Goal: Transaction & Acquisition: Purchase product/service

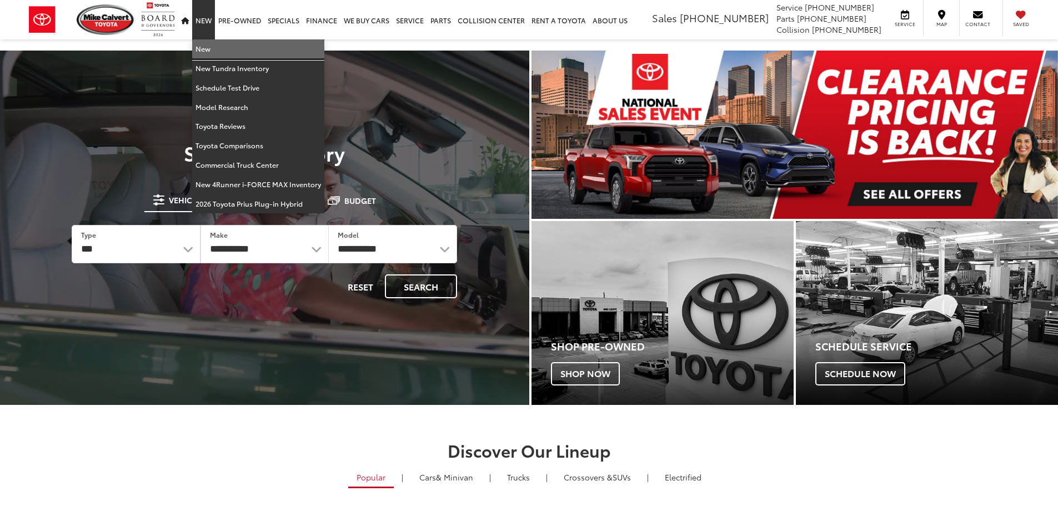
click at [205, 48] on link "New" at bounding box center [258, 48] width 132 height 19
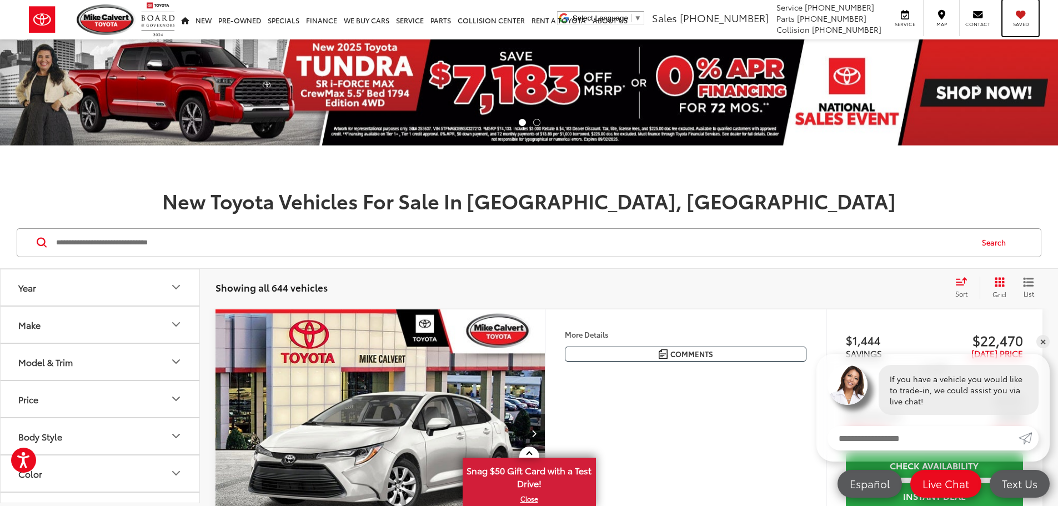
drag, startPoint x: 1019, startPoint y: 24, endPoint x: 623, endPoint y: 216, distance: 440.4
click at [1019, 24] on span "Saved" at bounding box center [1021, 24] width 24 height 7
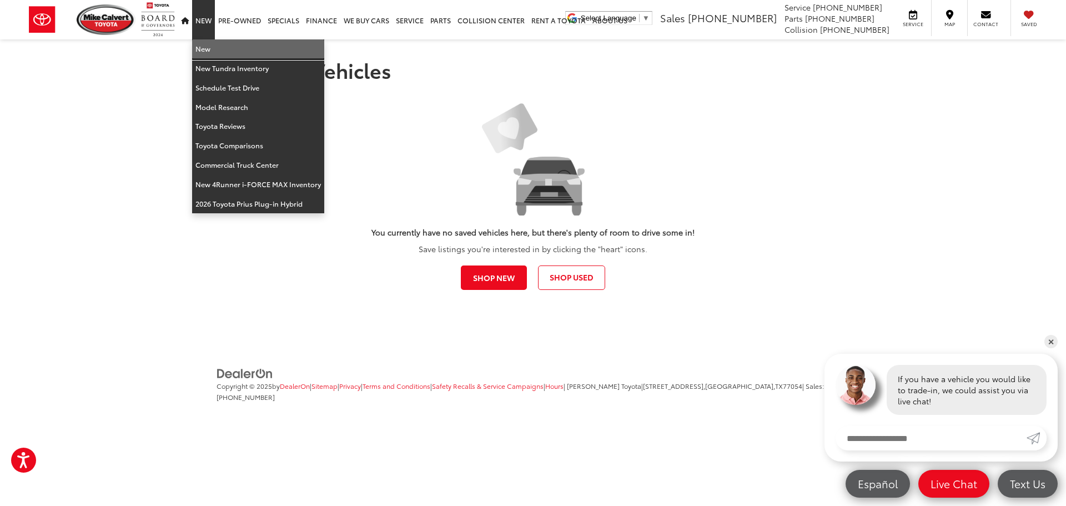
click at [209, 43] on link "New" at bounding box center [258, 48] width 132 height 19
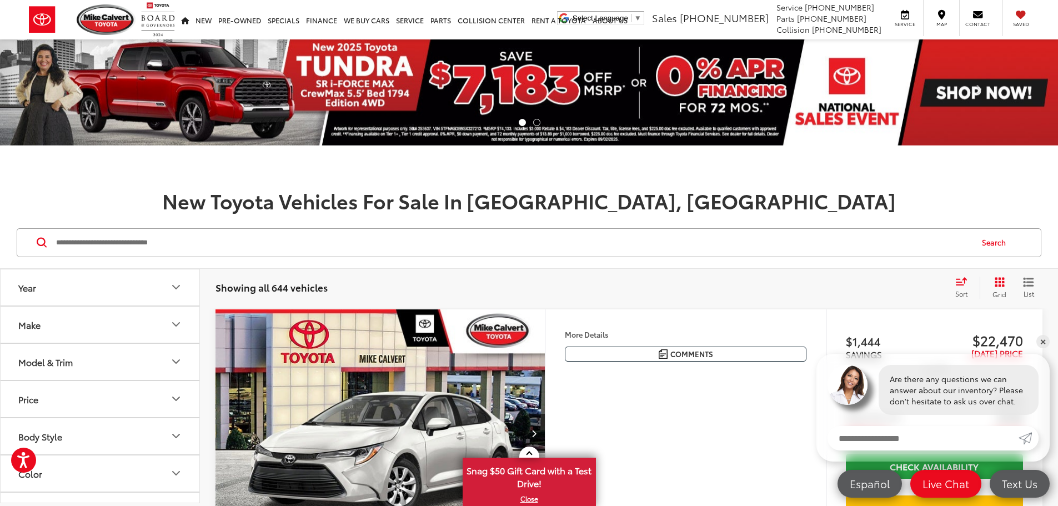
click at [66, 364] on div "Model & Trim" at bounding box center [45, 362] width 54 height 11
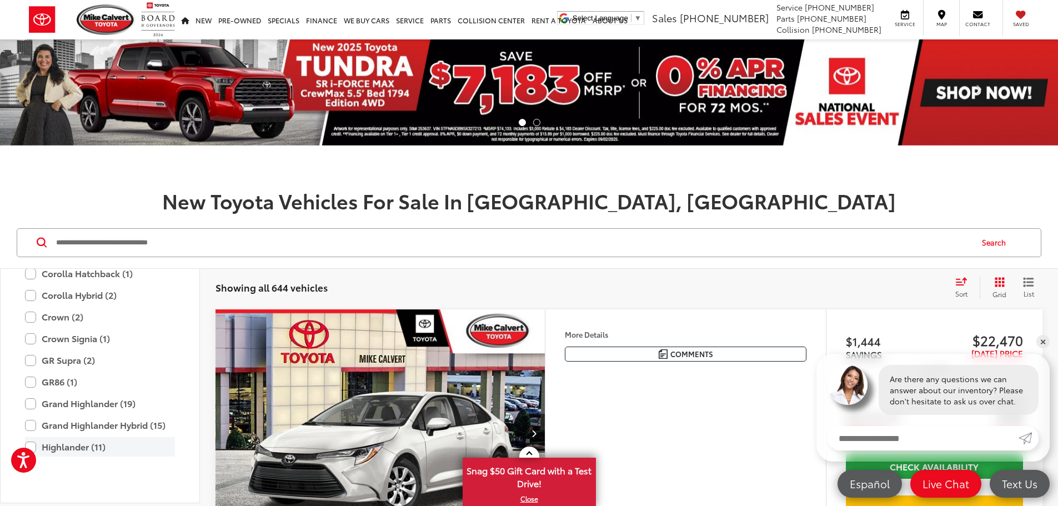
scroll to position [382, 0]
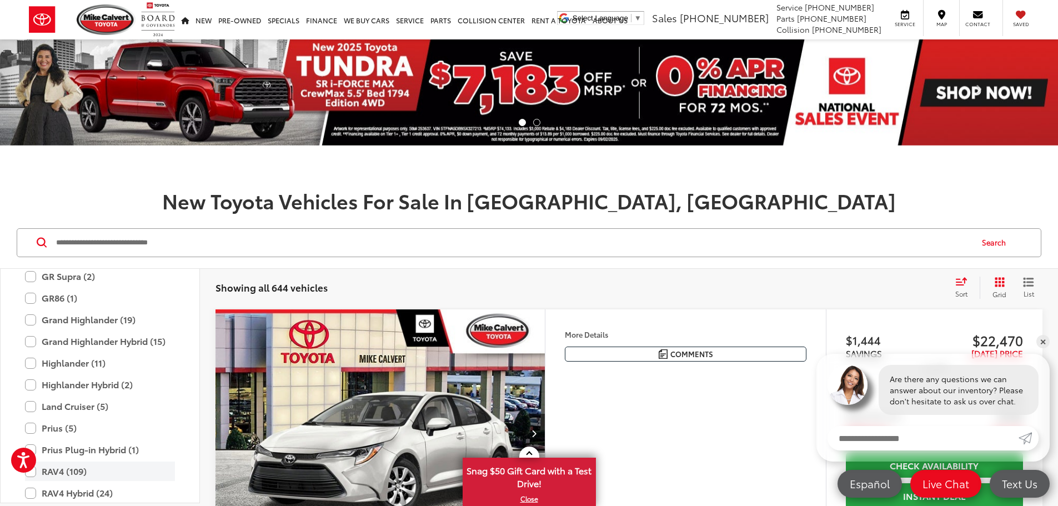
click at [56, 474] on label "RAV4 (109)" at bounding box center [100, 471] width 150 height 19
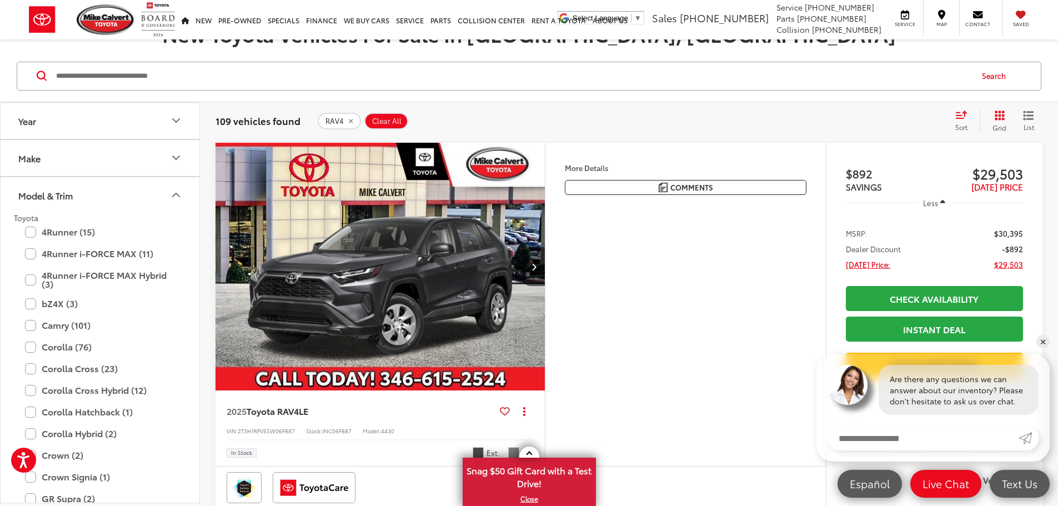
click at [178, 194] on icon "Model & Trim" at bounding box center [176, 194] width 7 height 3
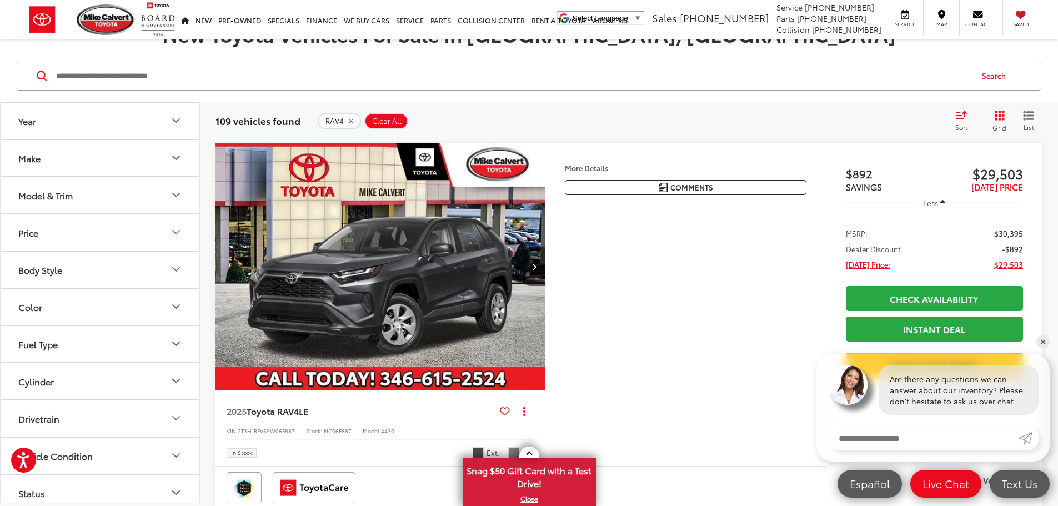
click at [52, 299] on button "Color" at bounding box center [101, 307] width 200 height 36
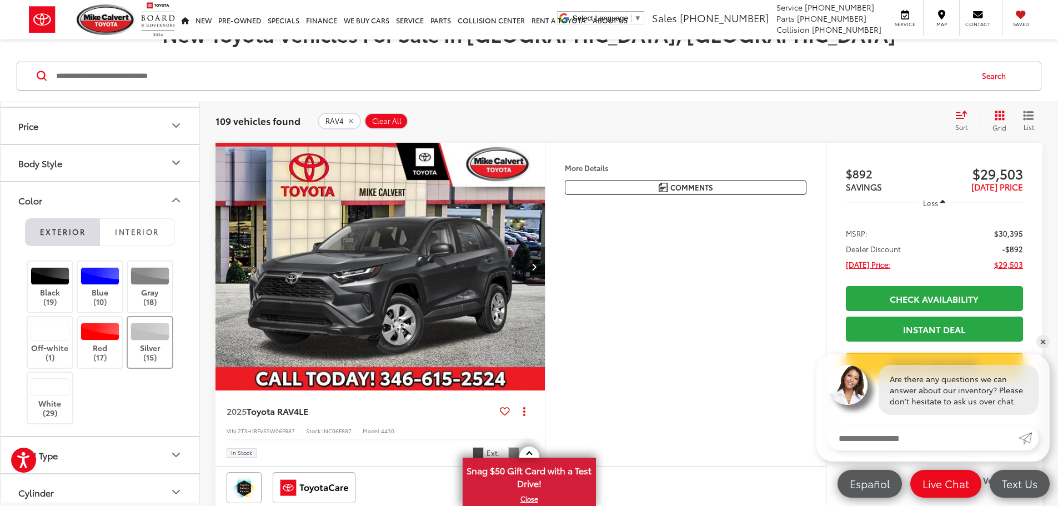
scroll to position [111, 0]
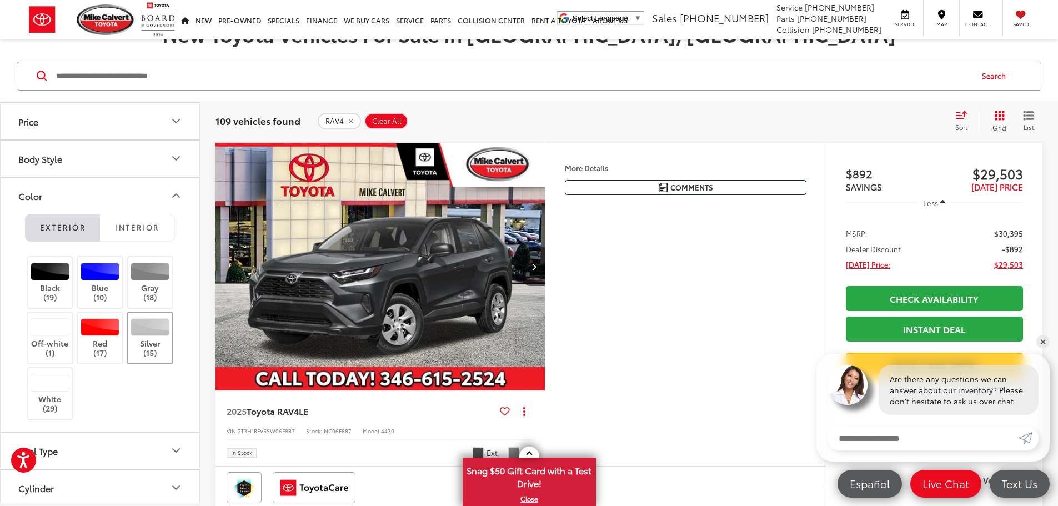
click at [145, 338] on label "Silver (15)" at bounding box center [150, 337] width 45 height 39
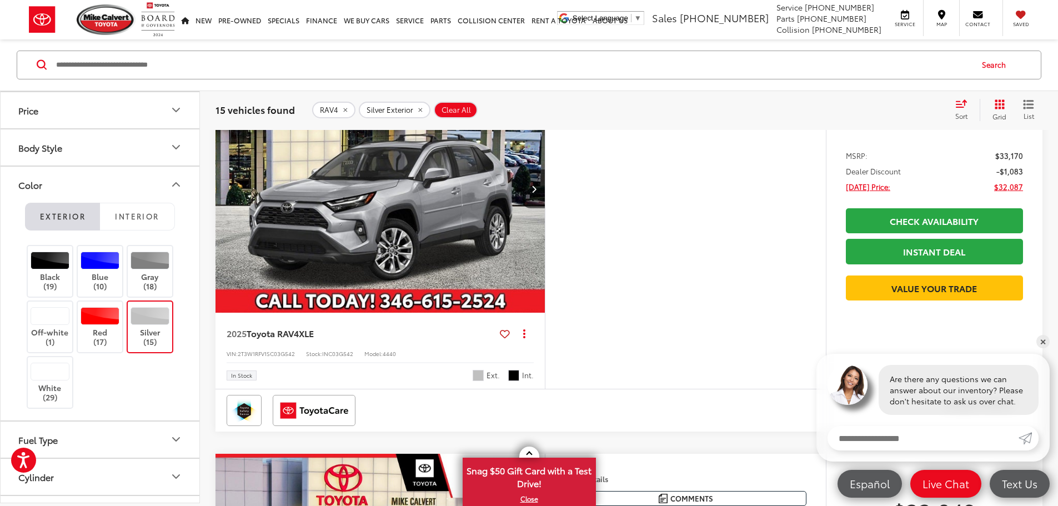
scroll to position [1111, 0]
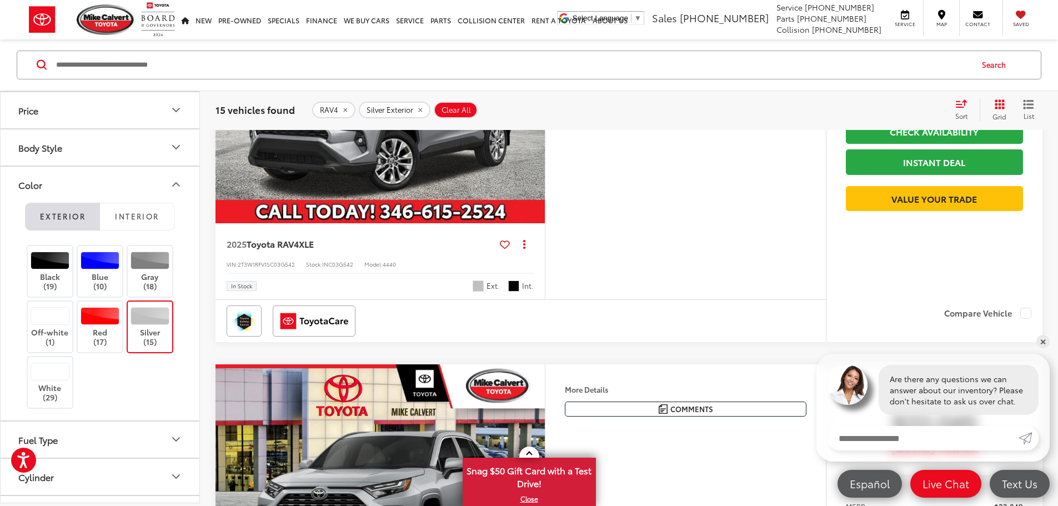
click at [417, 224] on img "2025 Toyota RAV4 XLE 0" at bounding box center [380, 100] width 331 height 248
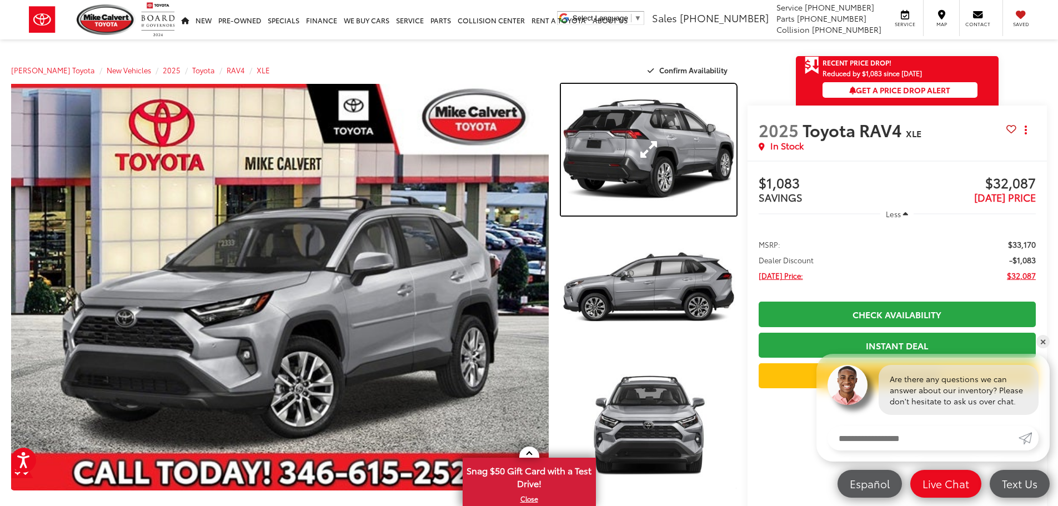
click at [649, 156] on link "Expand Photo 1" at bounding box center [648, 150] width 175 height 132
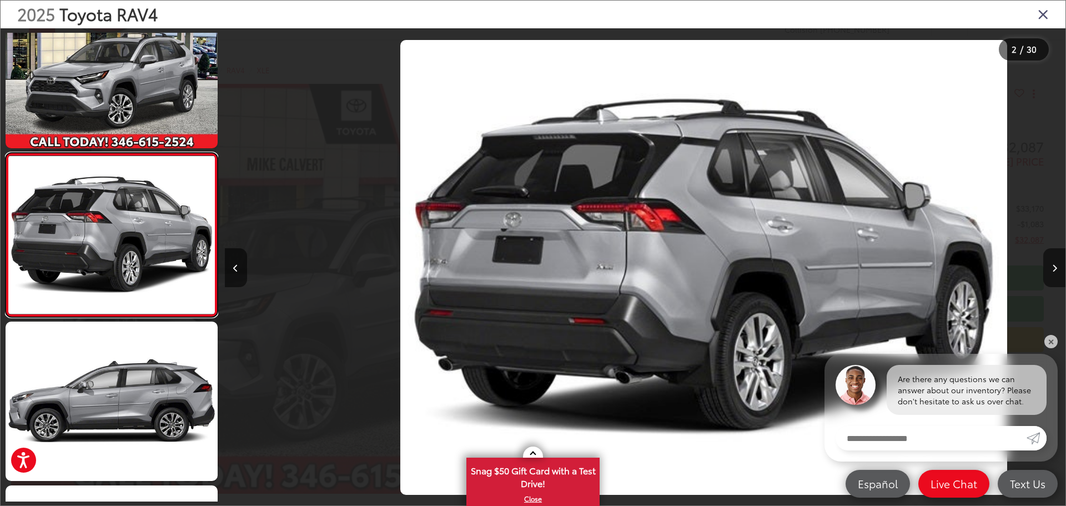
scroll to position [0, 841]
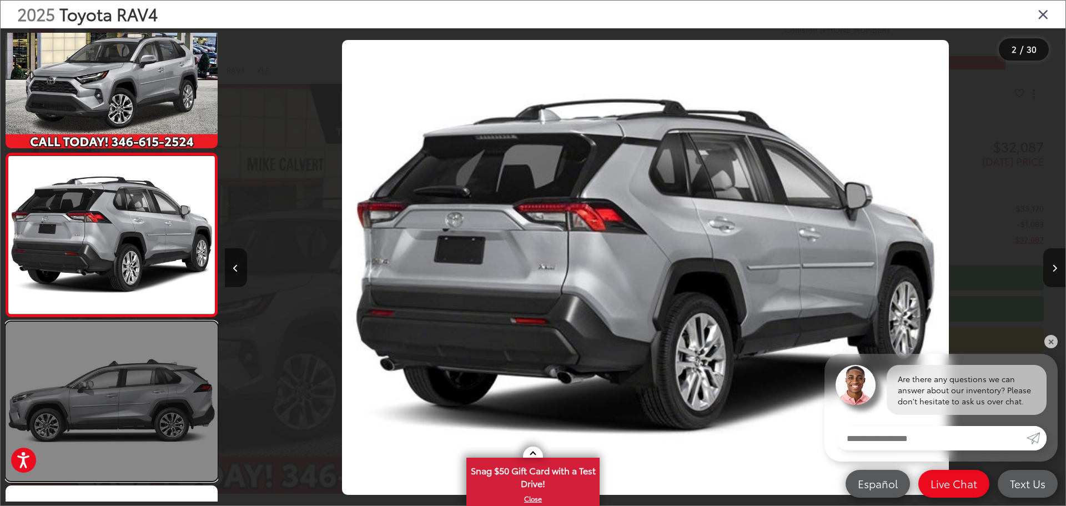
click at [149, 382] on link at bounding box center [112, 401] width 212 height 159
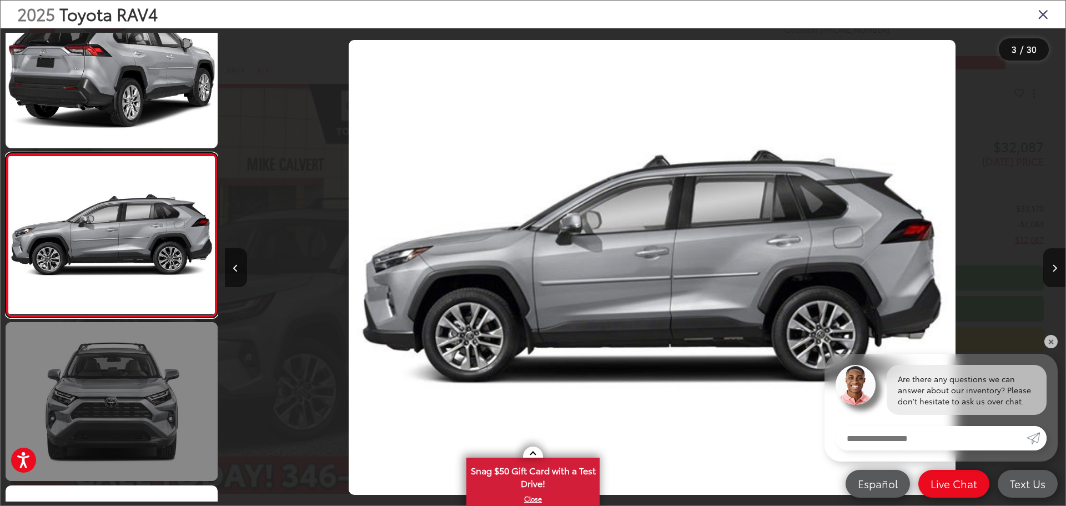
scroll to position [0, 1682]
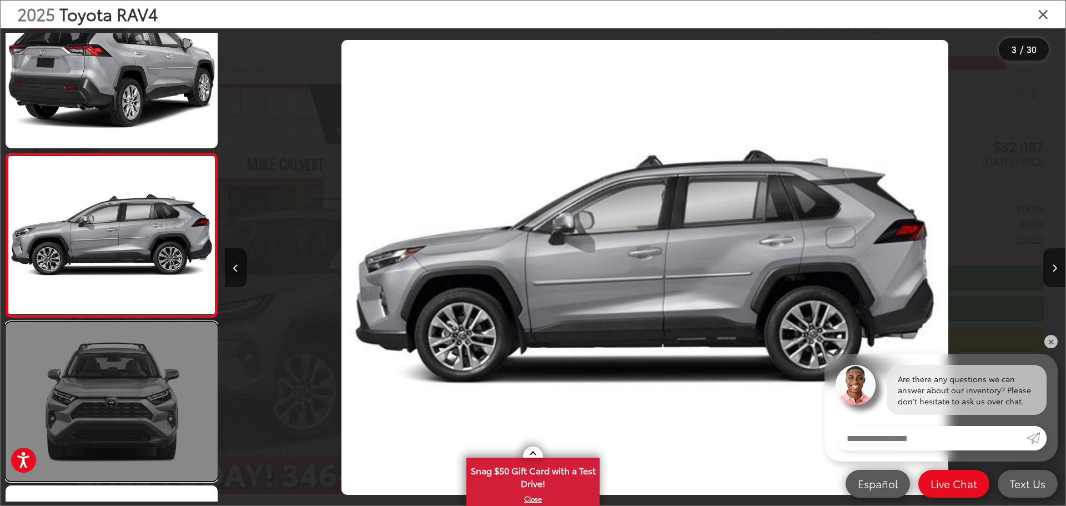
click at [133, 410] on link at bounding box center [112, 401] width 212 height 159
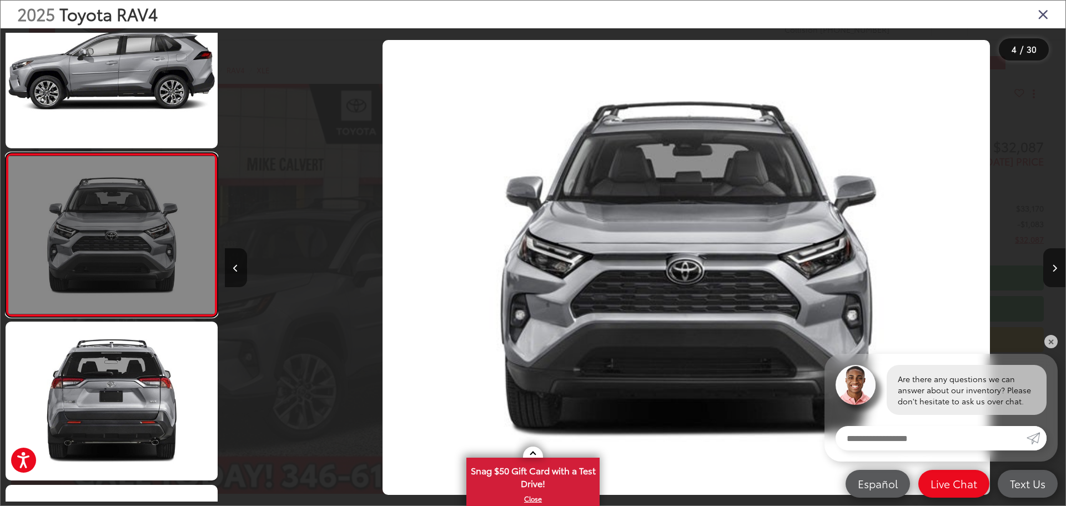
scroll to position [0, 2523]
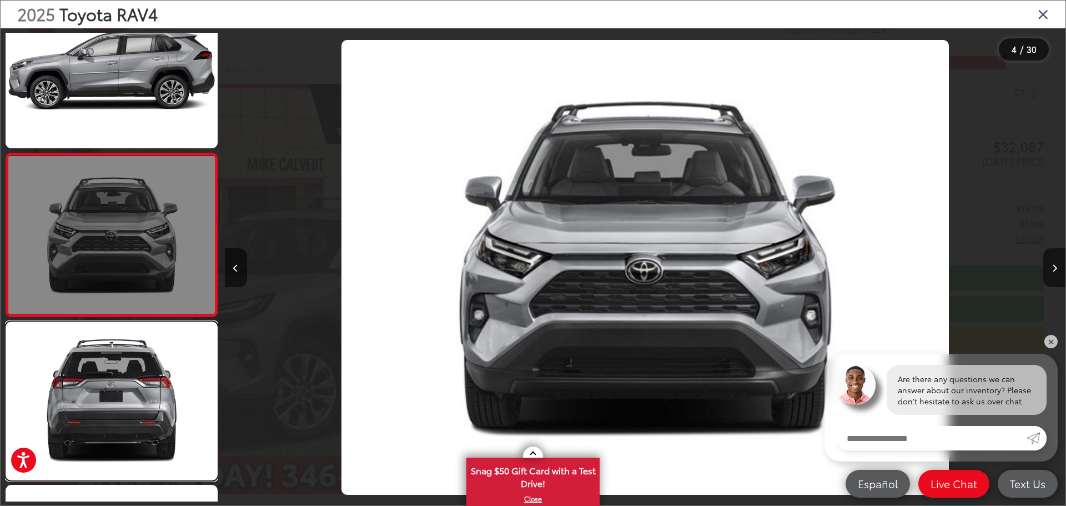
click at [134, 409] on link at bounding box center [112, 401] width 212 height 159
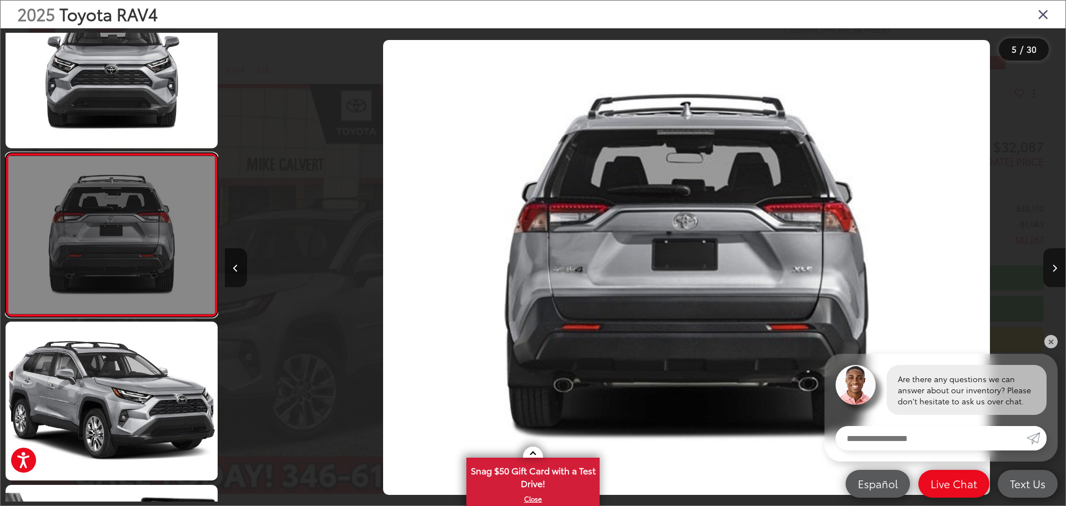
scroll to position [0, 3364]
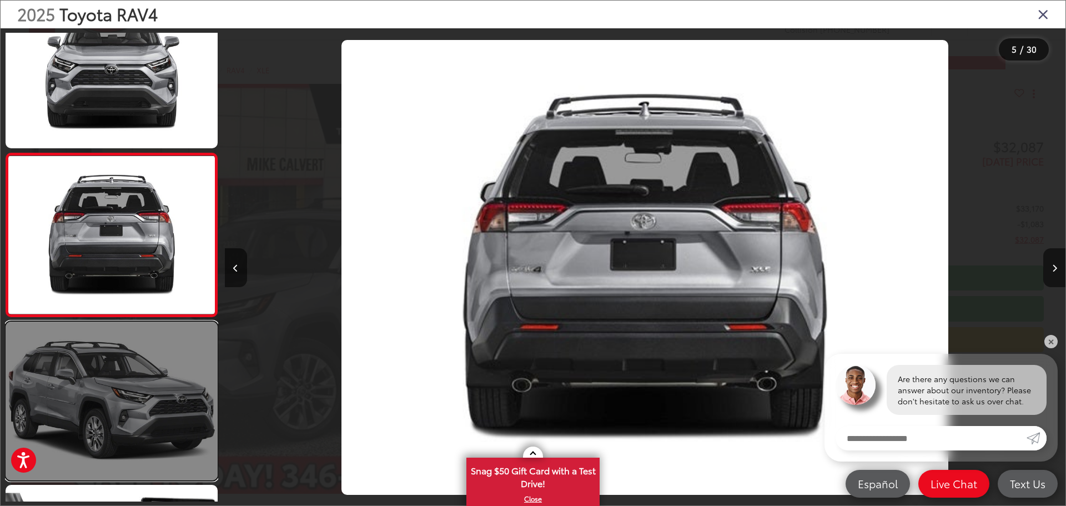
click at [152, 426] on link at bounding box center [112, 401] width 212 height 159
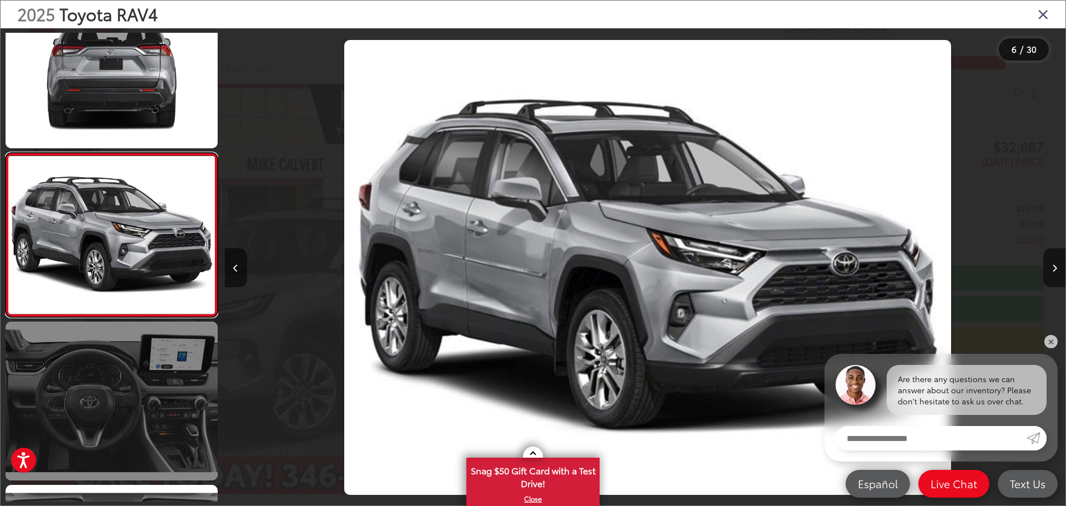
scroll to position [0, 4205]
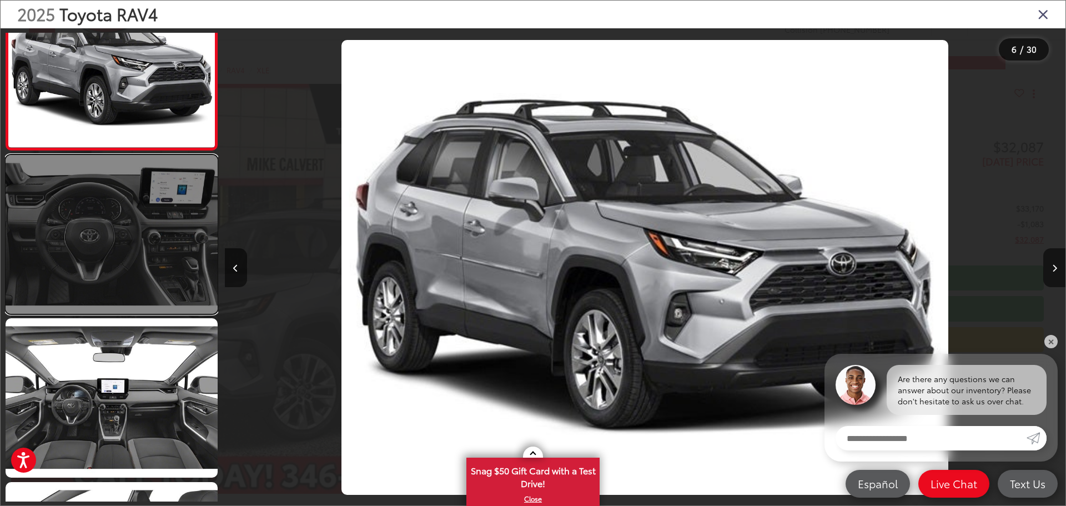
click at [137, 252] on link at bounding box center [112, 234] width 212 height 159
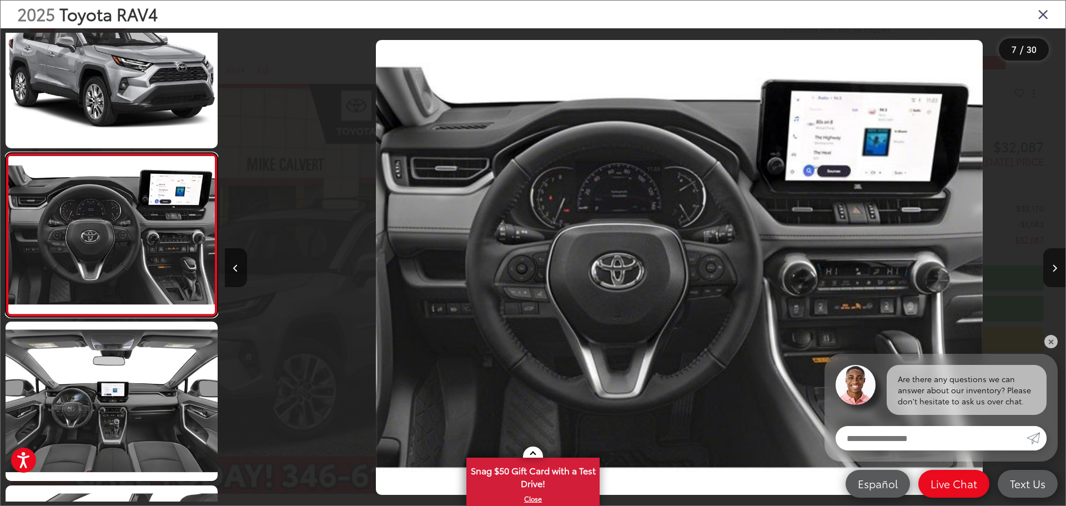
scroll to position [0, 5046]
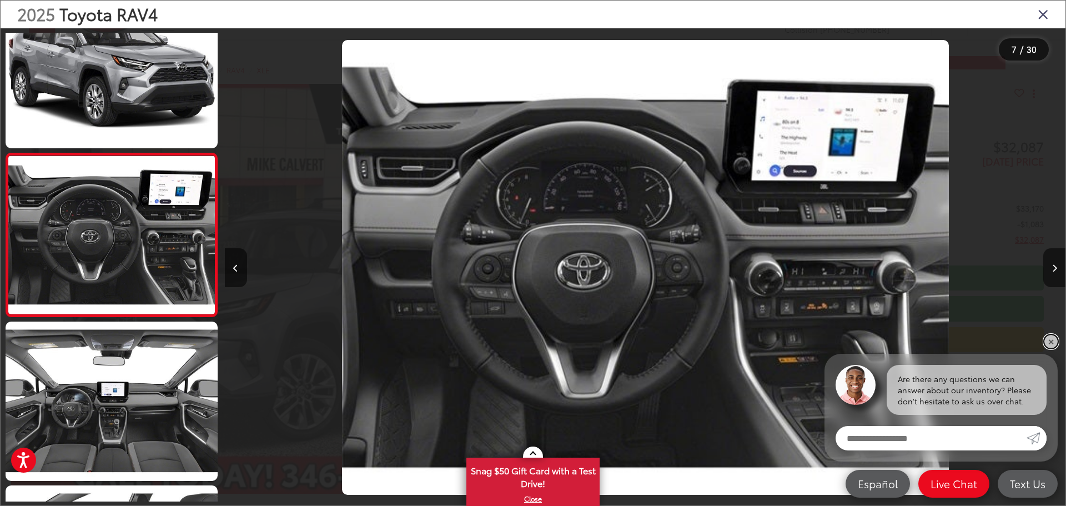
click at [1047, 342] on link "✕" at bounding box center [1051, 341] width 13 height 13
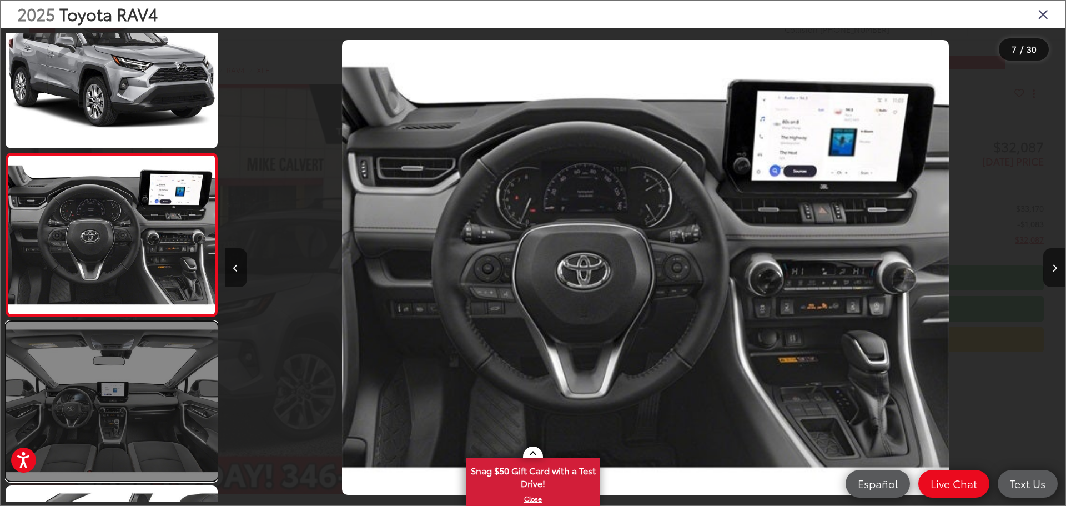
click at [114, 388] on link at bounding box center [112, 401] width 212 height 159
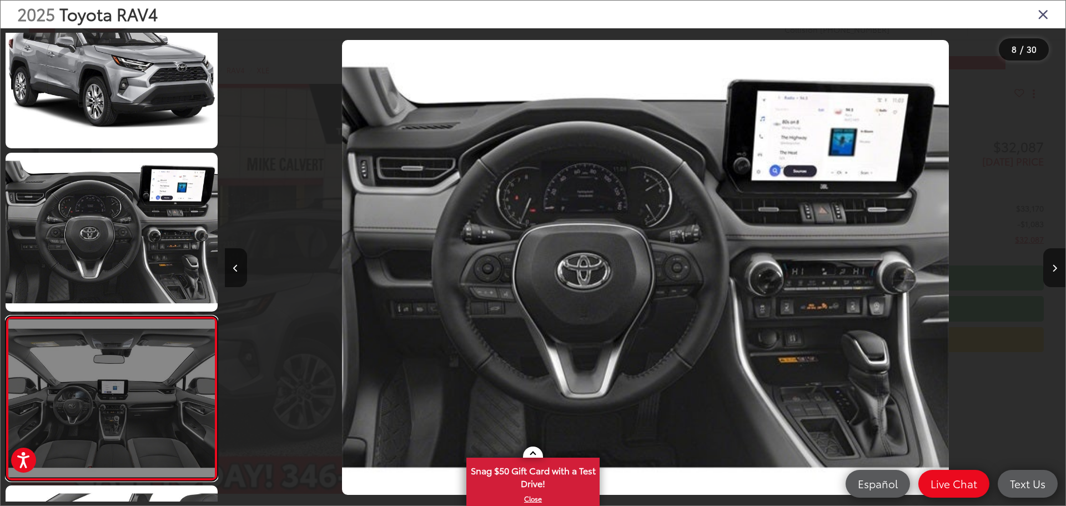
scroll to position [0, 0]
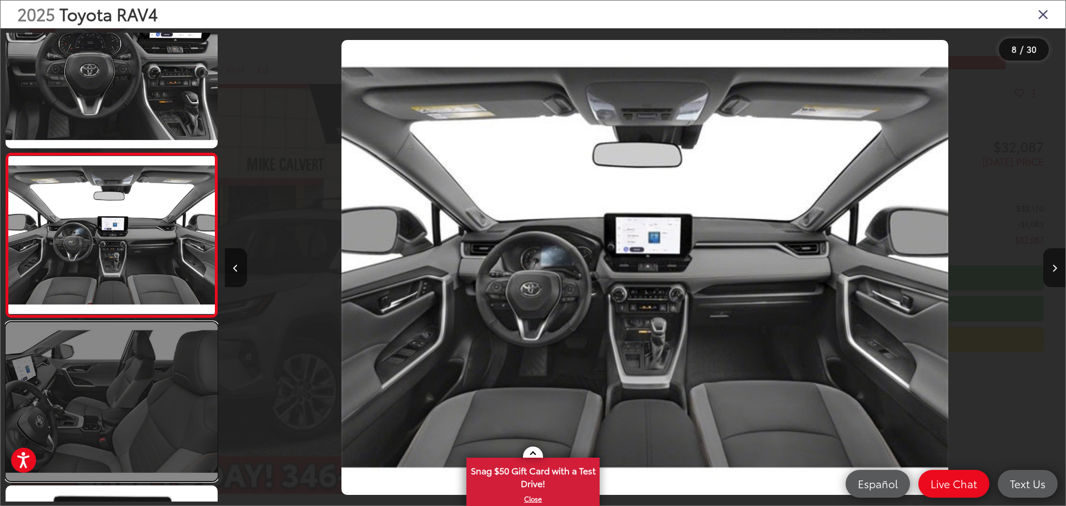
click at [134, 409] on link at bounding box center [112, 401] width 212 height 159
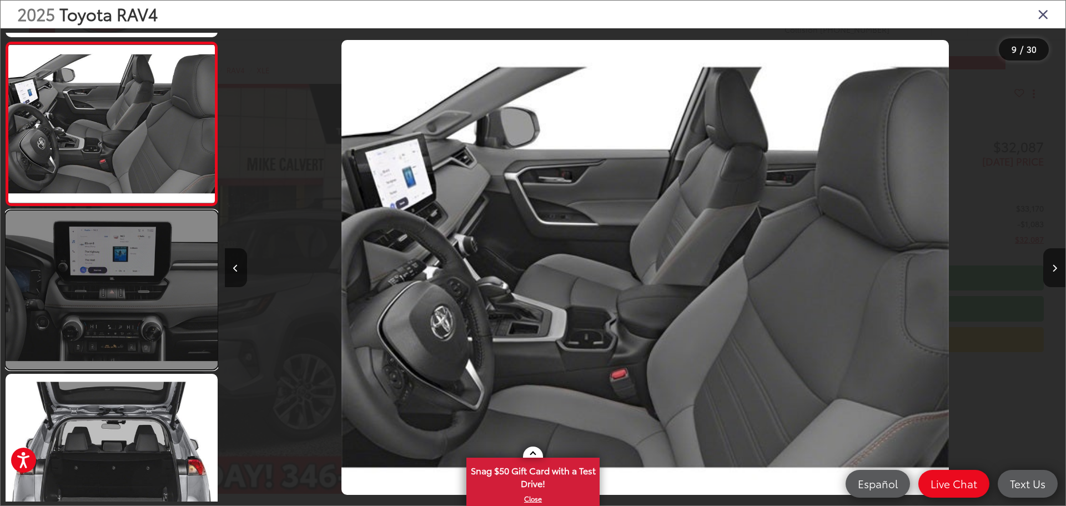
click at [147, 327] on link at bounding box center [112, 289] width 212 height 159
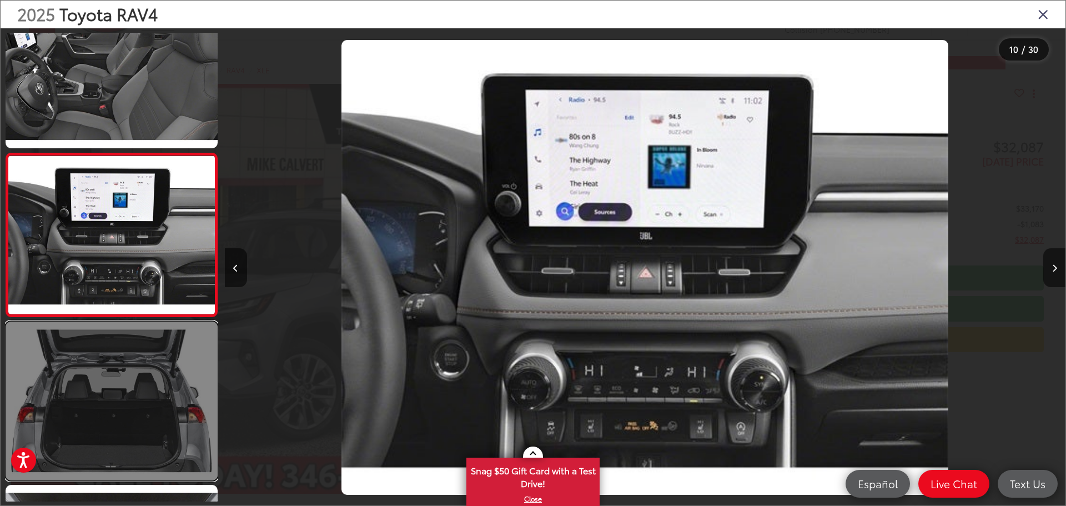
click at [126, 381] on link at bounding box center [112, 401] width 212 height 159
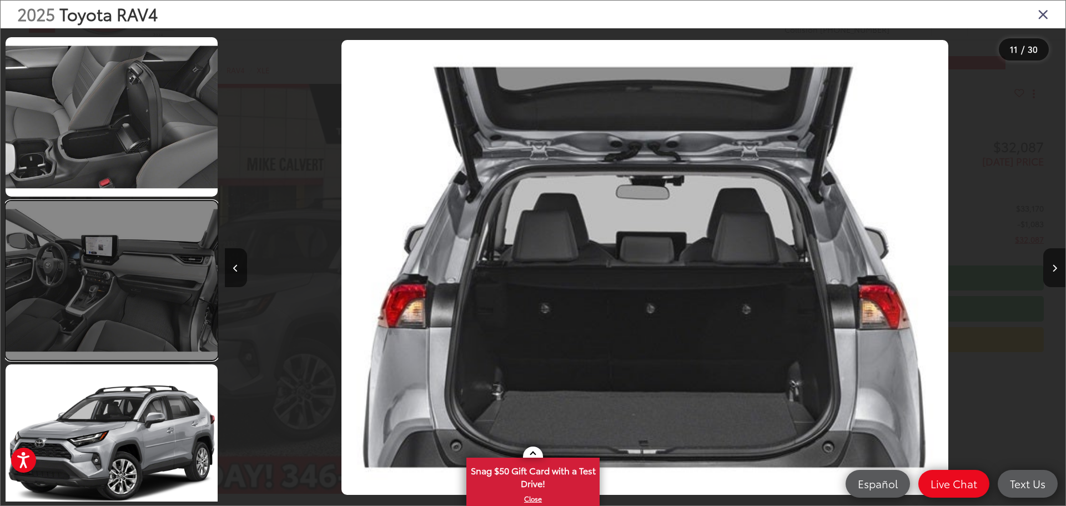
click at [118, 311] on link at bounding box center [112, 280] width 212 height 159
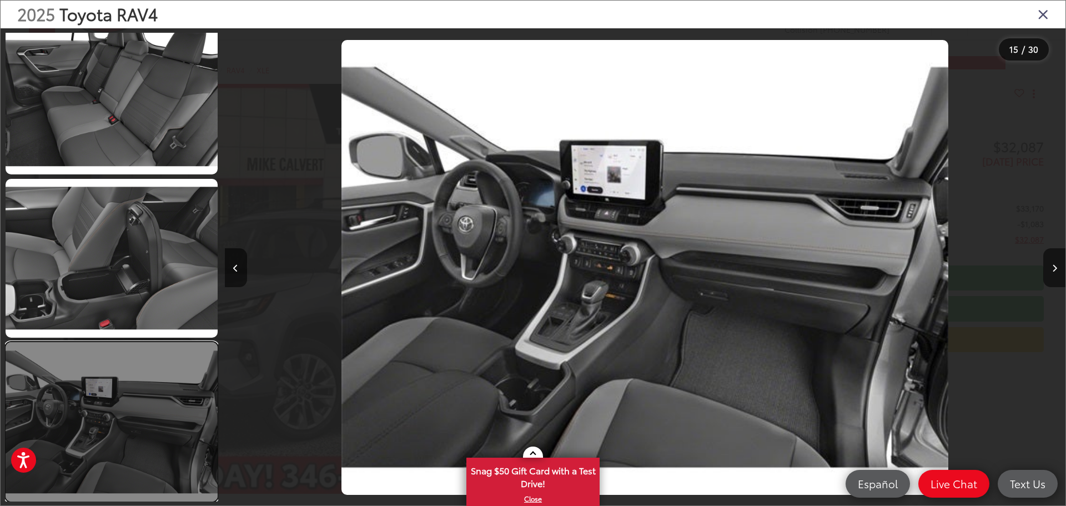
click at [148, 375] on link at bounding box center [112, 421] width 212 height 159
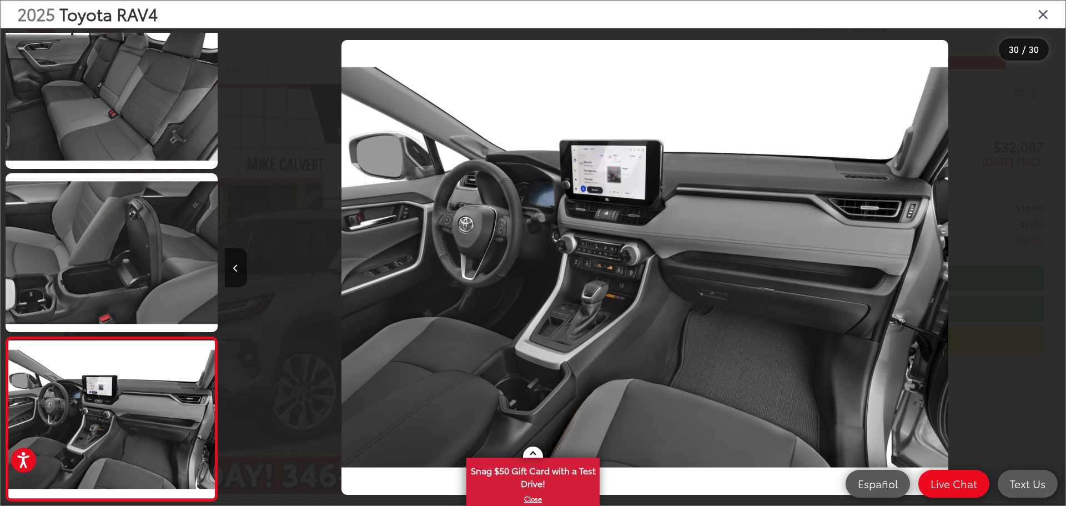
click at [1045, 15] on icon "Close gallery" at bounding box center [1043, 14] width 11 height 14
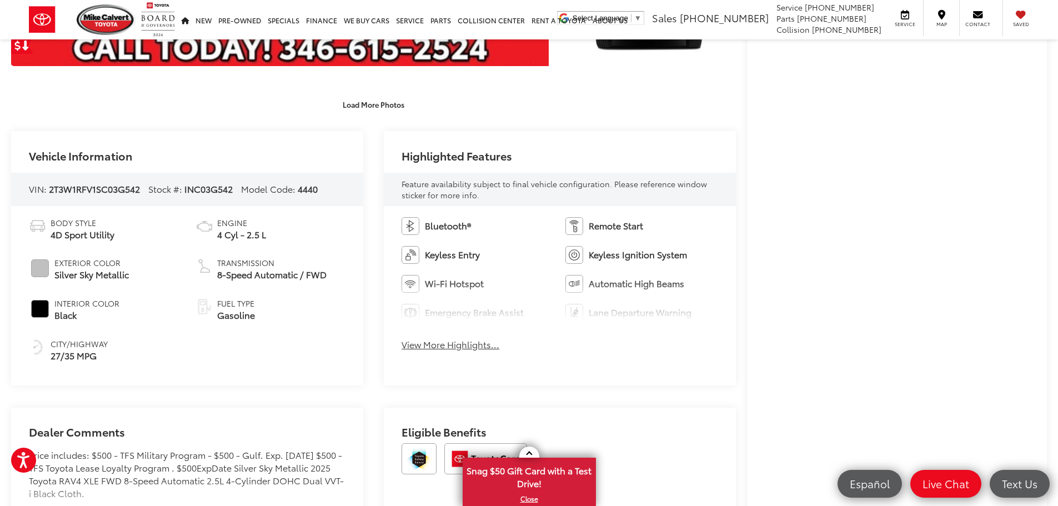
scroll to position [444, 0]
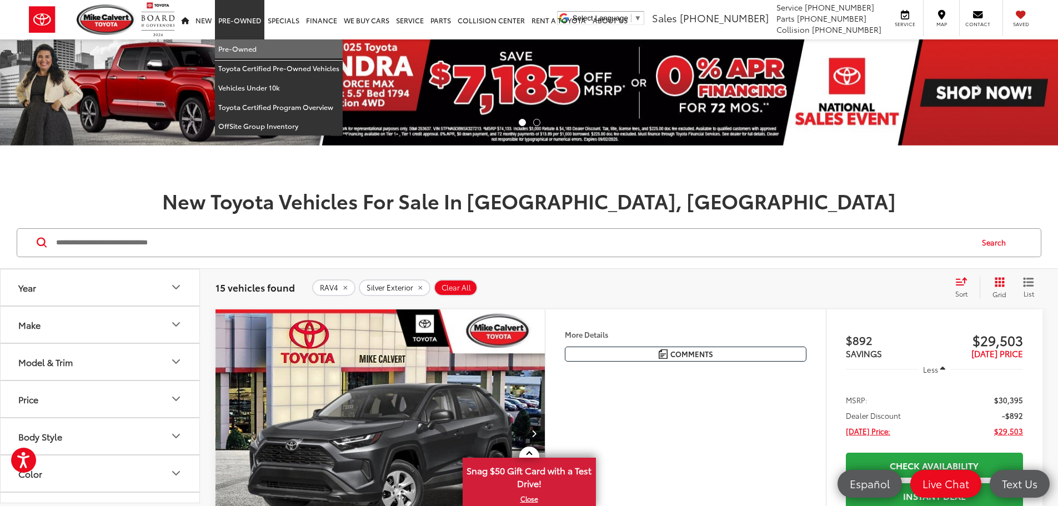
click at [234, 50] on link "Pre-Owned" at bounding box center [279, 48] width 128 height 19
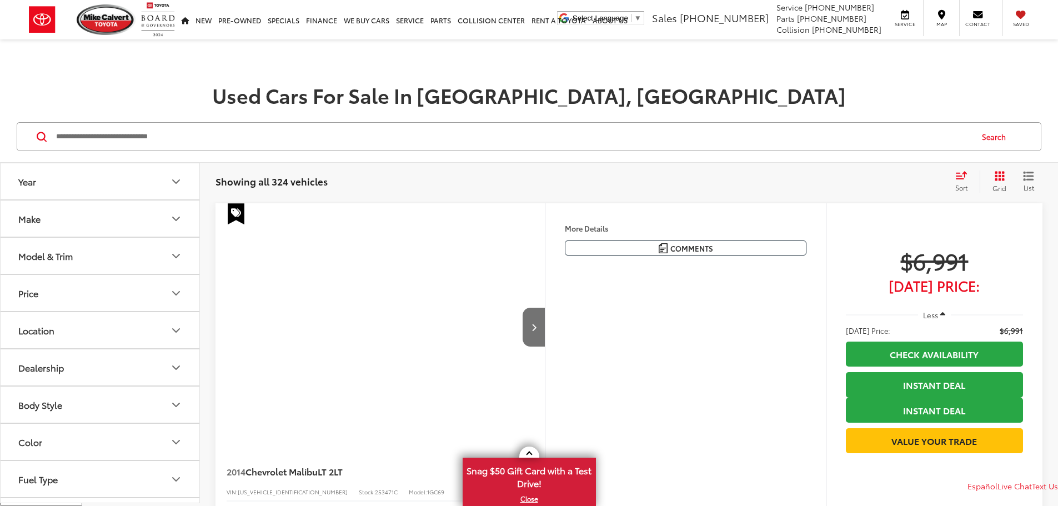
click at [91, 221] on button "Make" at bounding box center [101, 218] width 200 height 36
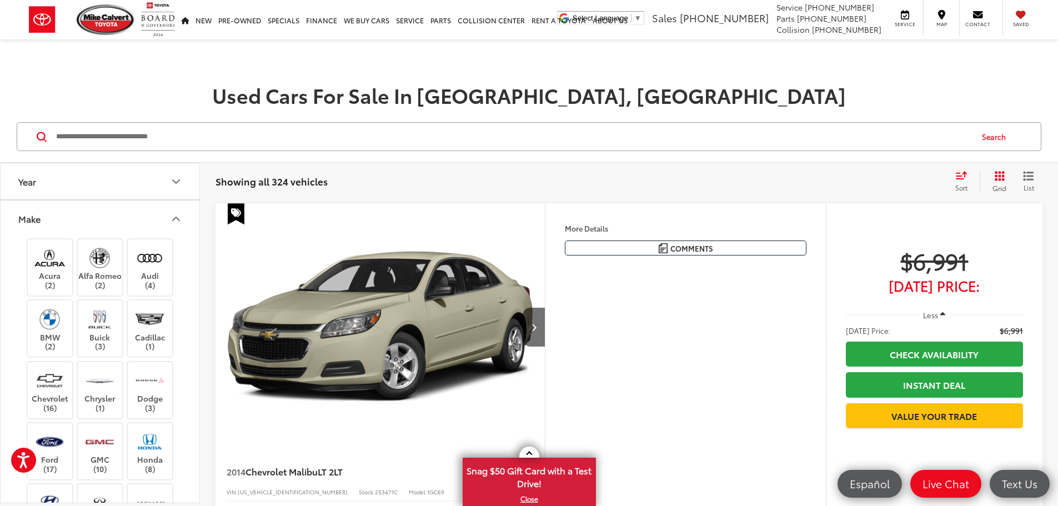
scroll to position [389, 0]
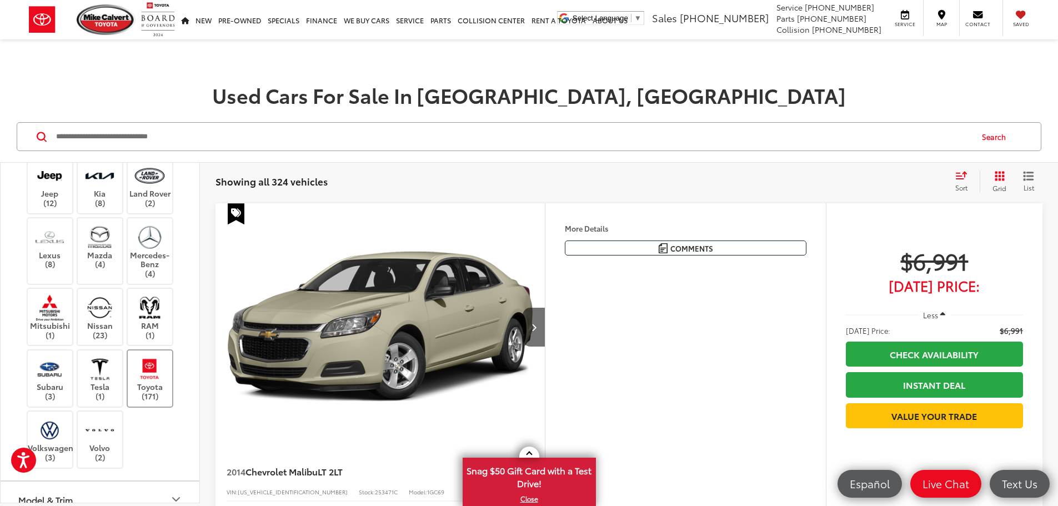
click at [157, 382] on label "Toyota (171)" at bounding box center [150, 378] width 45 height 45
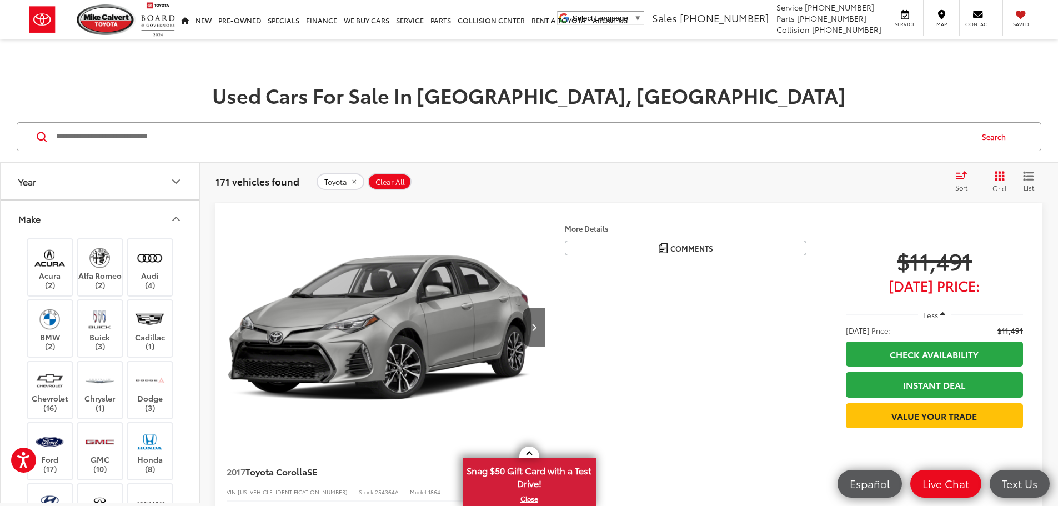
click at [176, 214] on icon "Make" at bounding box center [175, 218] width 13 height 13
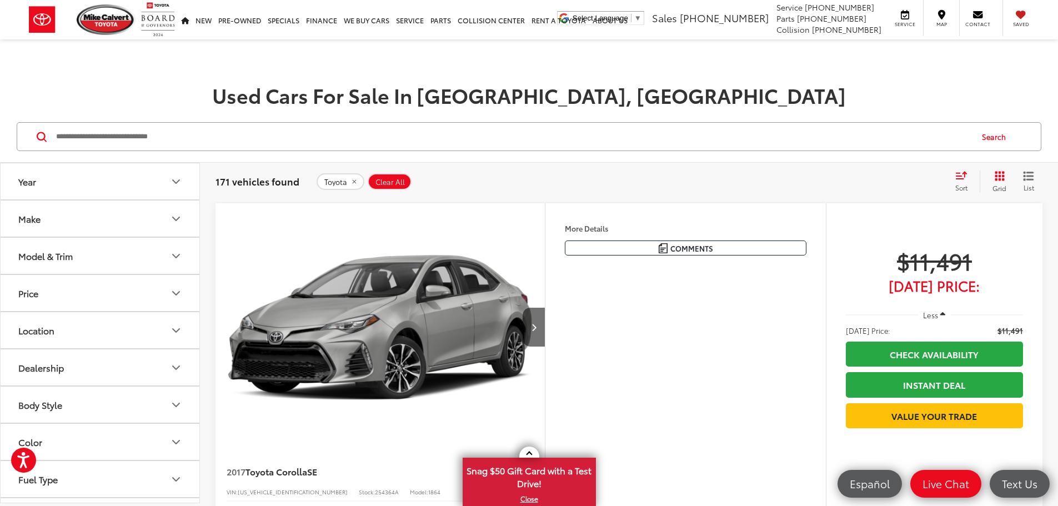
click at [60, 186] on button "Year" at bounding box center [101, 181] width 200 height 36
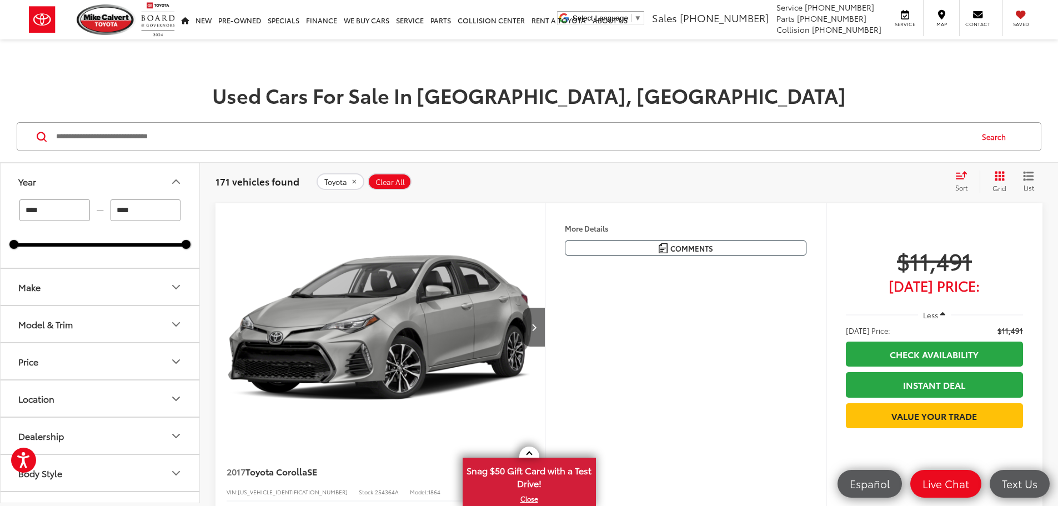
drag, startPoint x: 58, startPoint y: 211, endPoint x: -56, endPoint y: 211, distance: 113.9
type input "****"
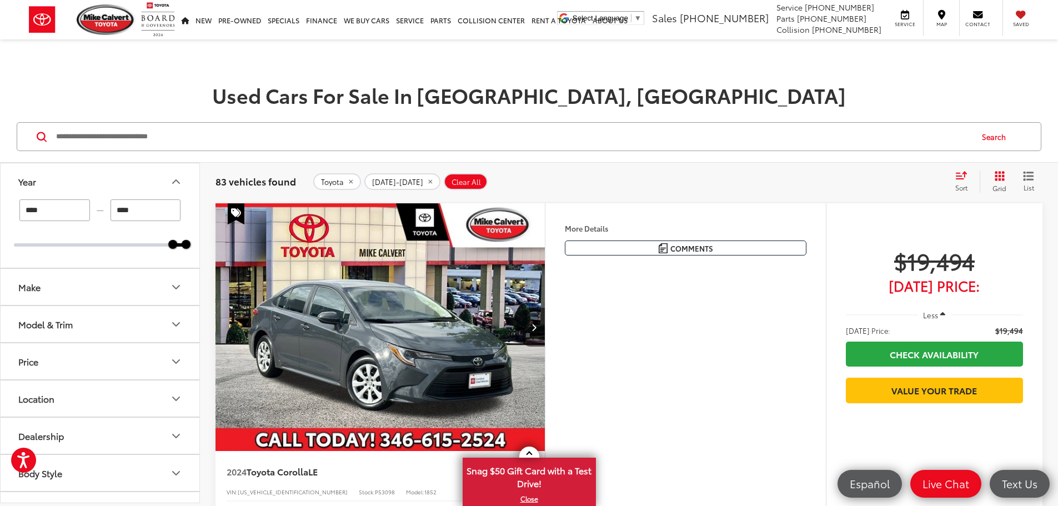
click at [106, 327] on button "Model & Trim" at bounding box center [101, 324] width 200 height 36
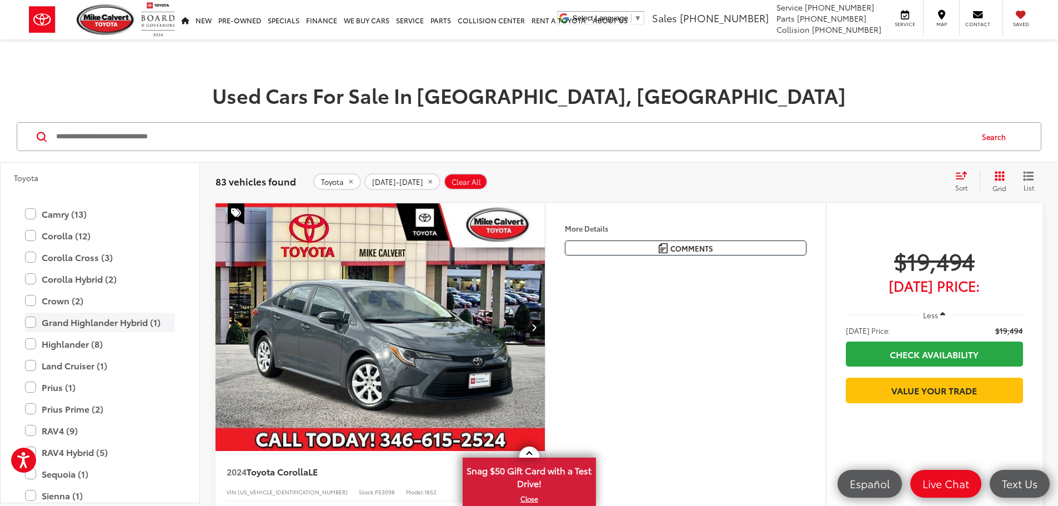
scroll to position [222, 0]
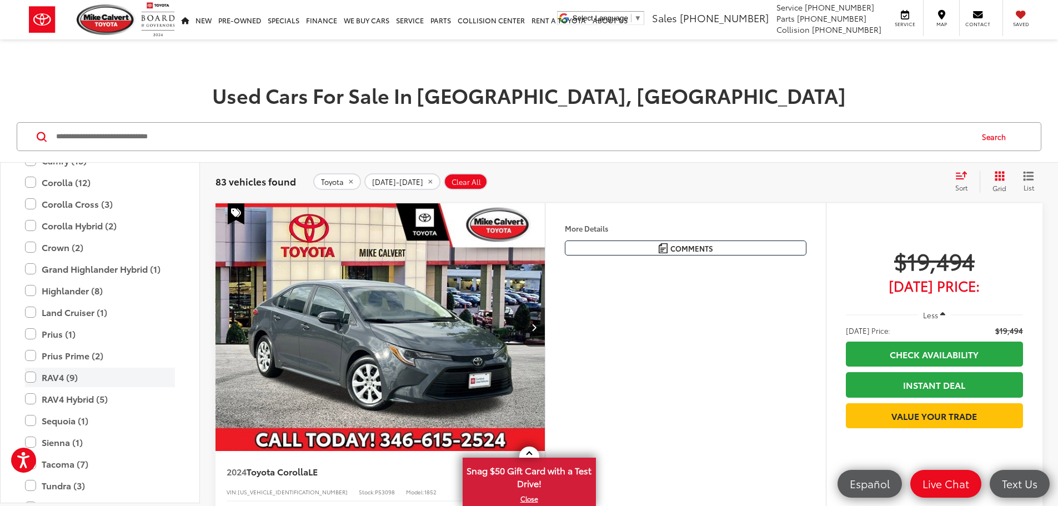
click at [67, 378] on label "RAV4 (9)" at bounding box center [100, 377] width 150 height 19
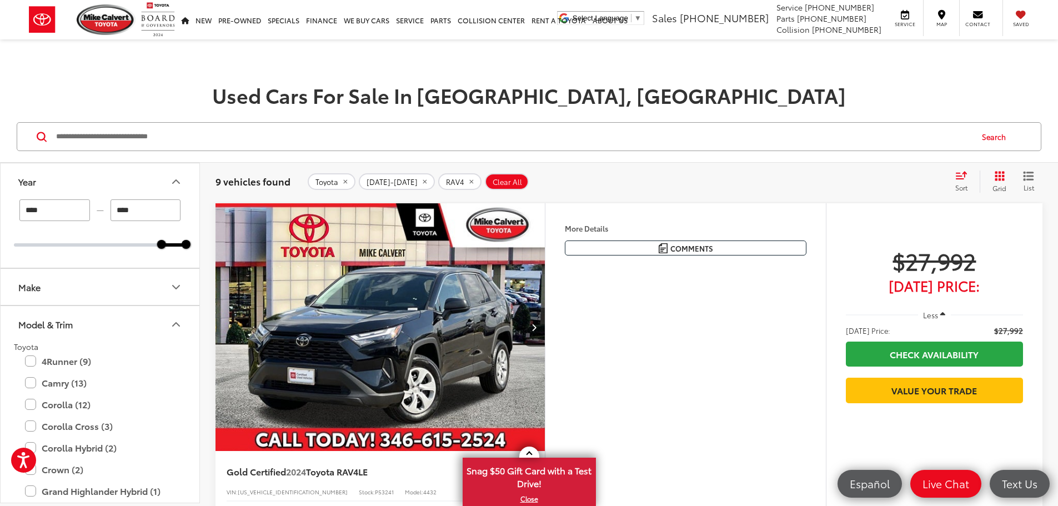
click at [174, 318] on div "Model & Trim" at bounding box center [175, 324] width 13 height 13
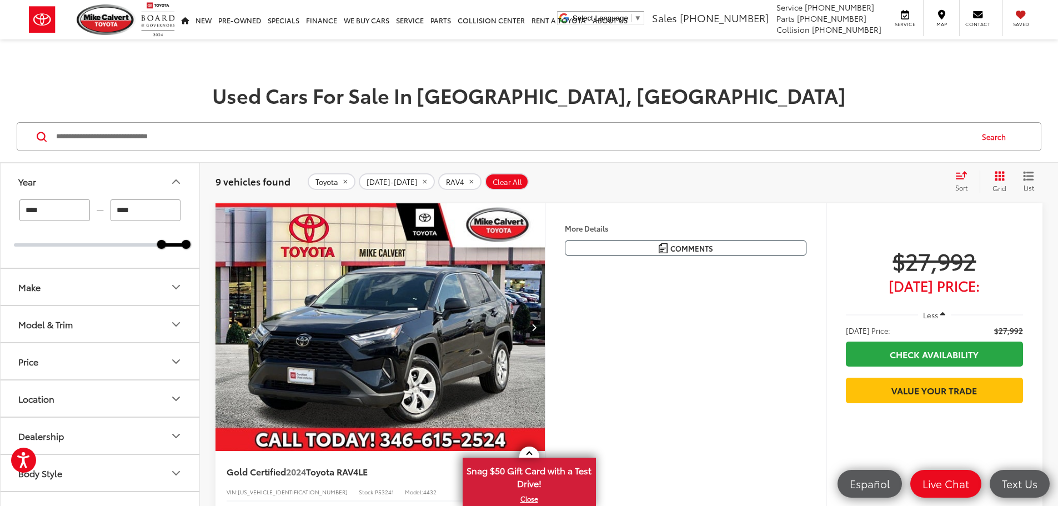
scroll to position [222, 0]
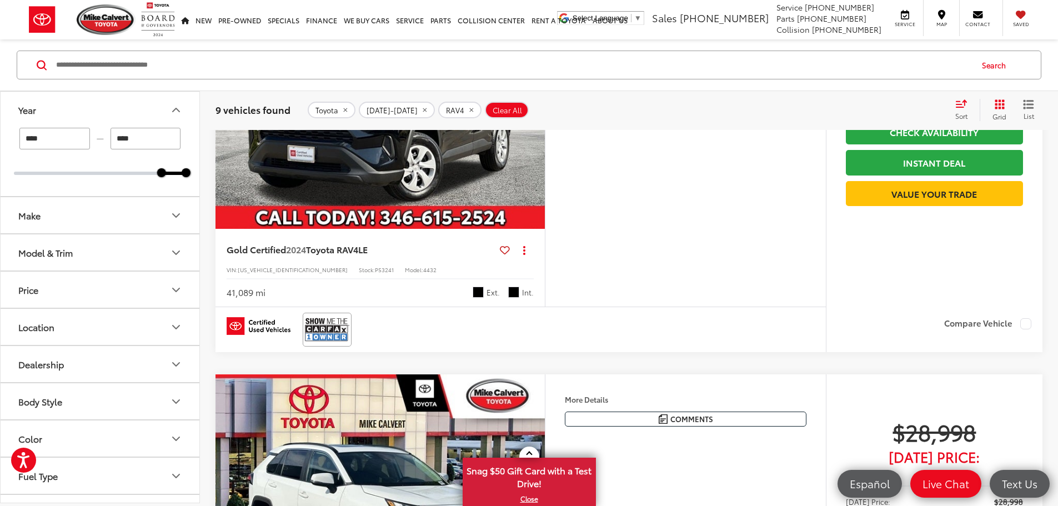
click at [79, 442] on button "Color" at bounding box center [101, 438] width 200 height 36
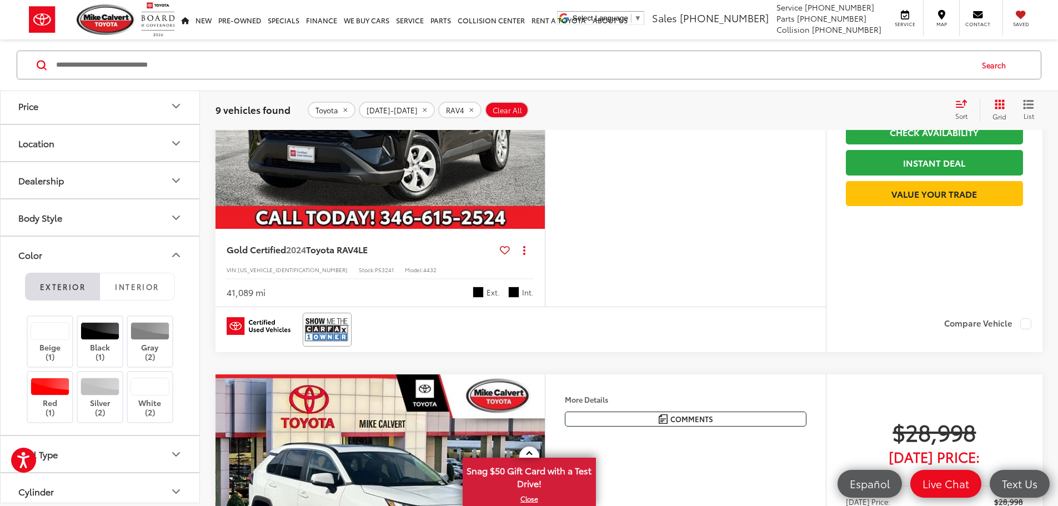
scroll to position [278, 0]
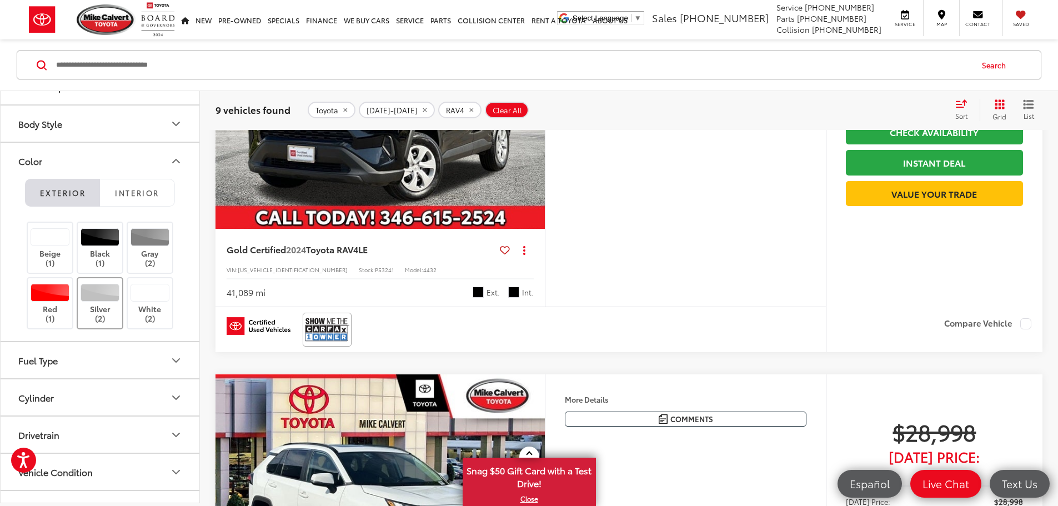
click at [94, 305] on label "Silver (2)" at bounding box center [100, 303] width 45 height 39
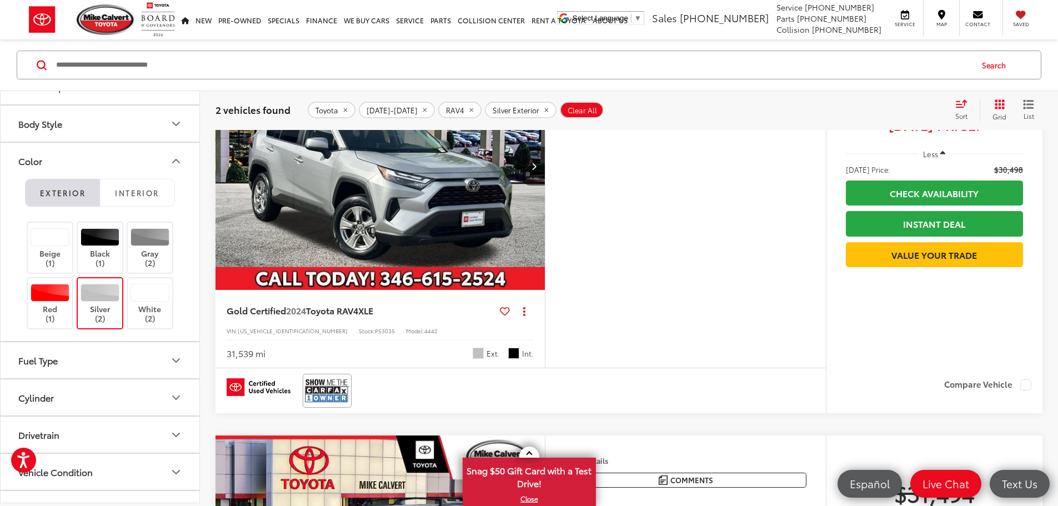
scroll to position [183, 0]
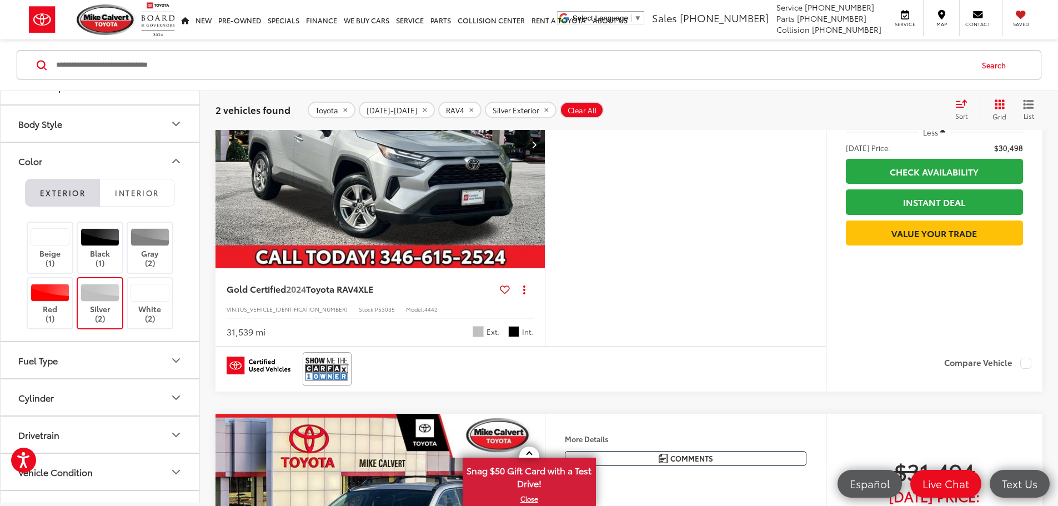
click at [412, 183] on img "2024 Toyota RAV4 XLE 0" at bounding box center [380, 145] width 331 height 248
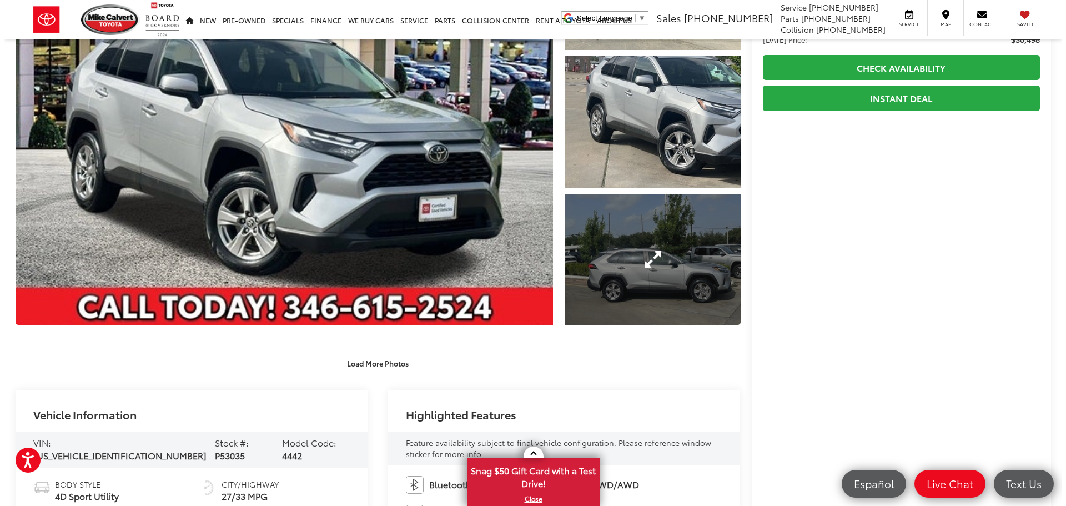
scroll to position [167, 0]
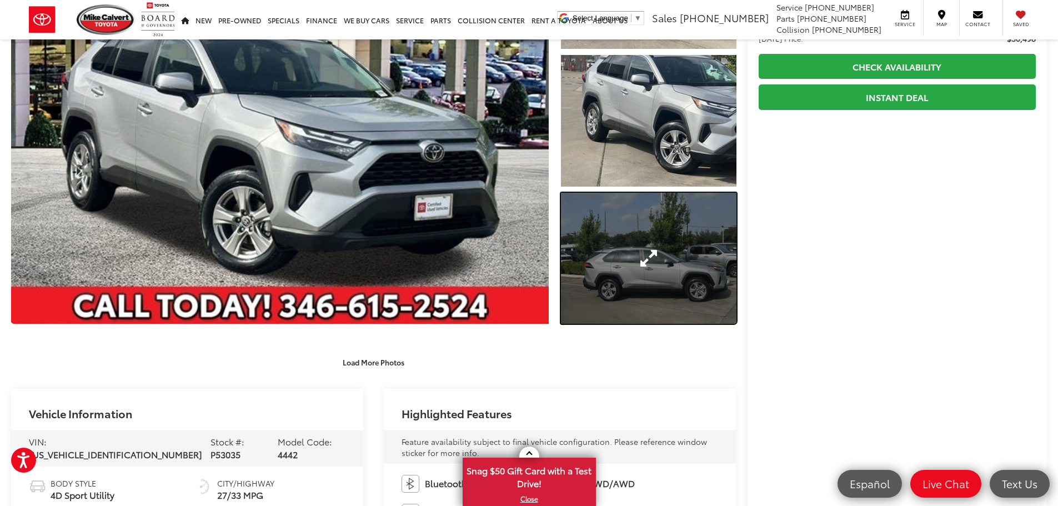
click at [651, 263] on link "Expand Photo 3" at bounding box center [648, 259] width 175 height 132
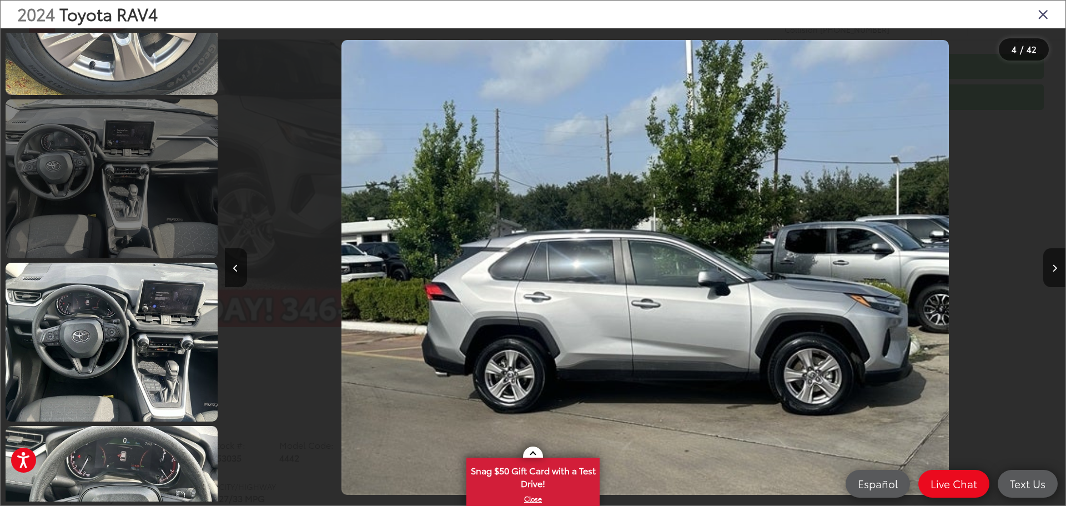
scroll to position [1260, 0]
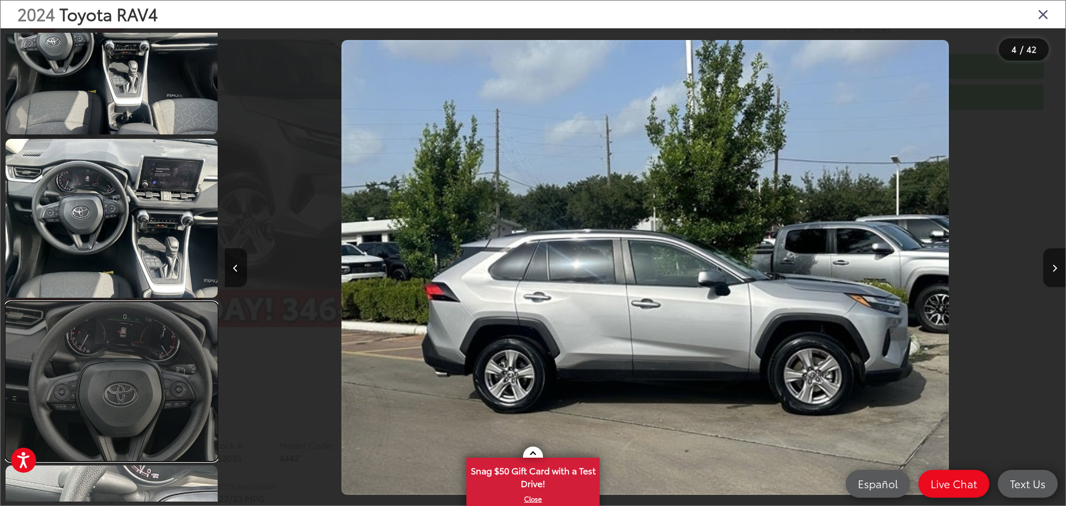
click at [117, 390] on link at bounding box center [112, 381] width 212 height 159
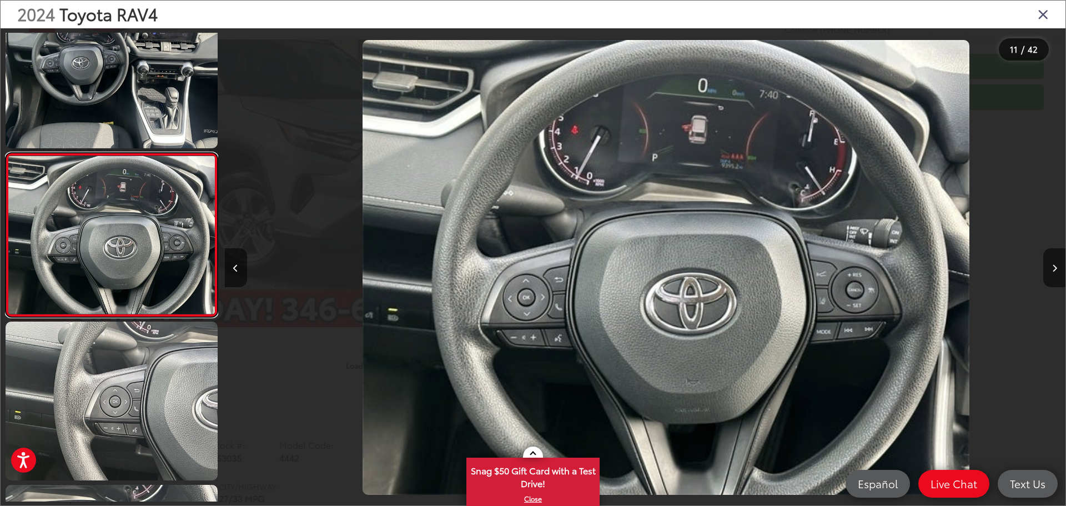
scroll to position [0, 8410]
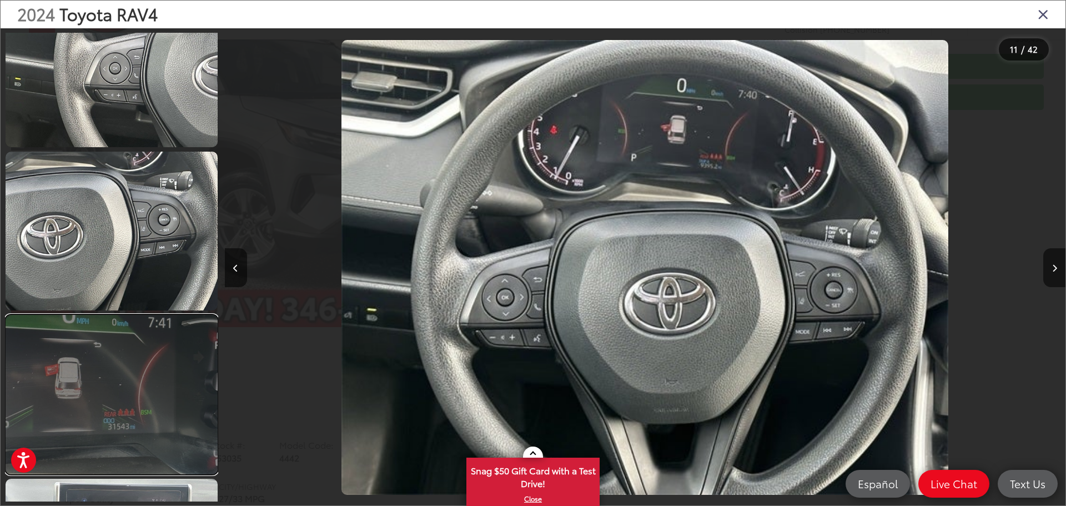
click at [134, 388] on link at bounding box center [112, 394] width 212 height 159
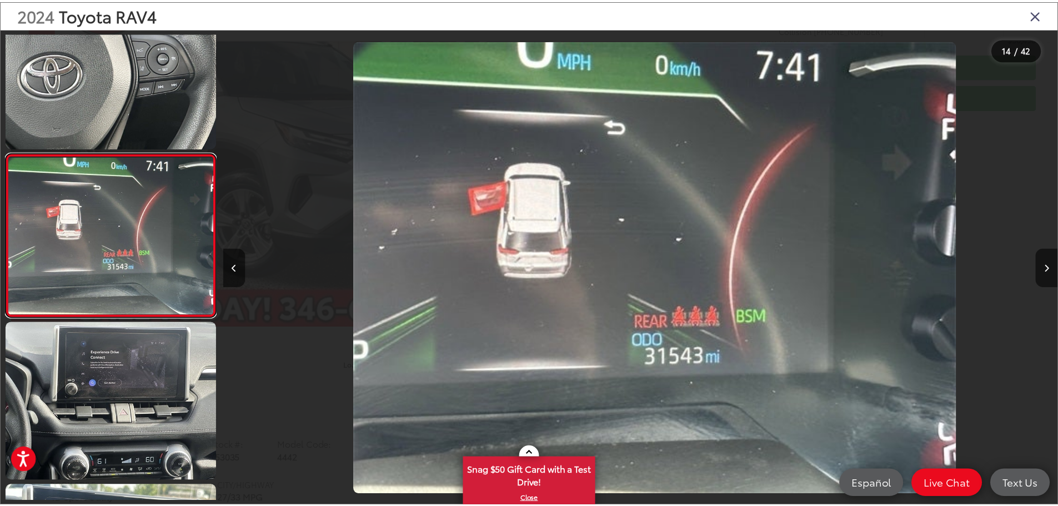
scroll to position [0, 10934]
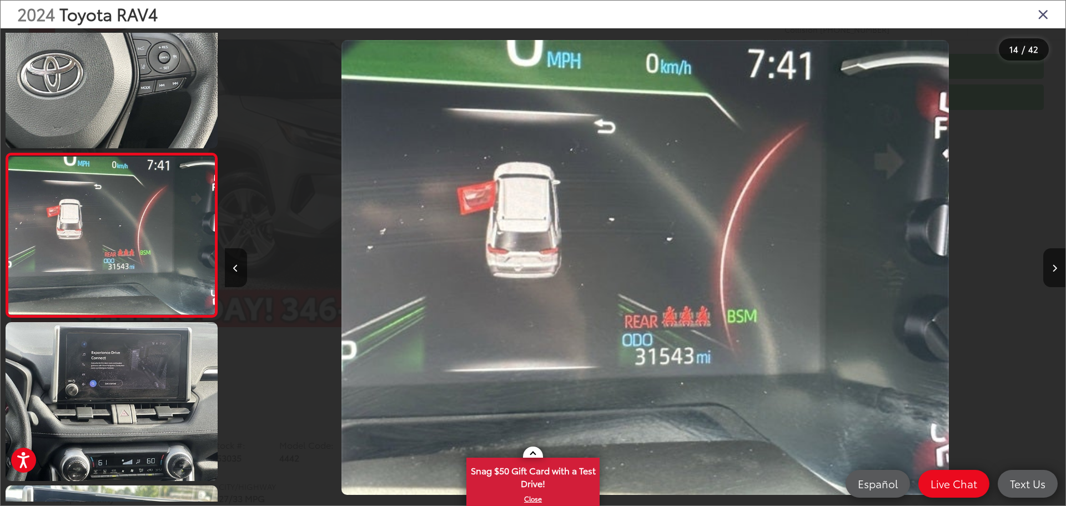
click at [1042, 18] on icon "Close gallery" at bounding box center [1043, 14] width 11 height 14
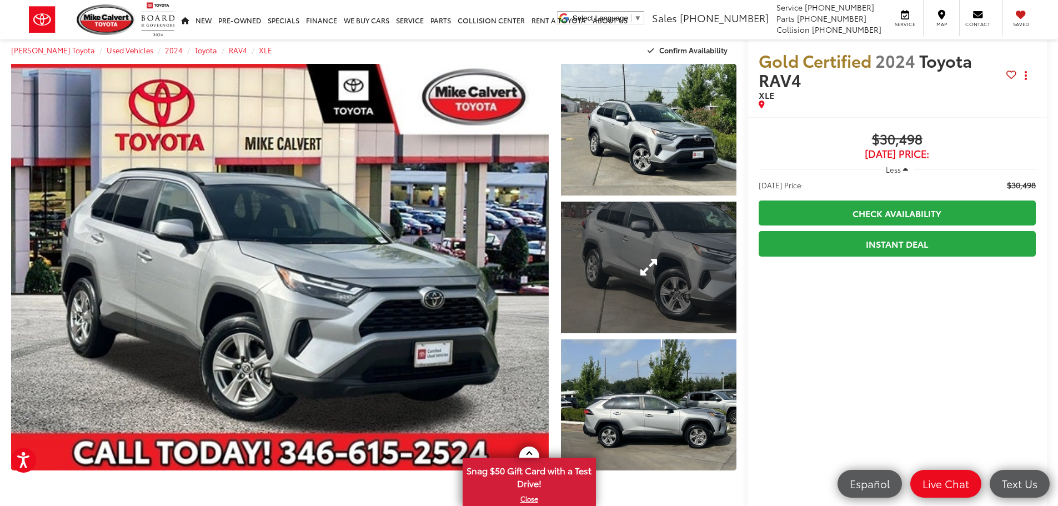
scroll to position [0, 0]
